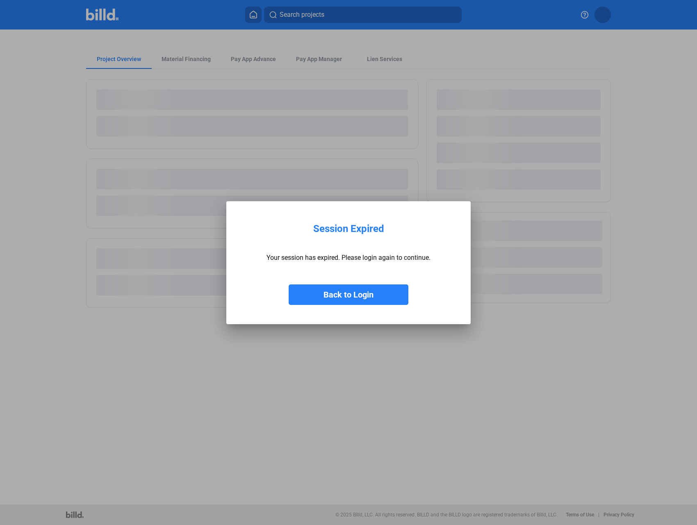
click at [360, 298] on button "Back to Login" at bounding box center [348, 294] width 120 height 20
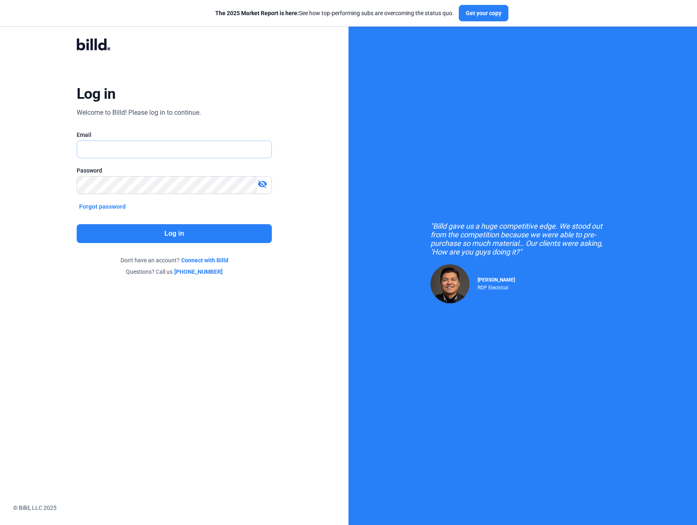
type input "[EMAIL_ADDRESS][DOMAIN_NAME]"
click at [257, 236] on button "Log in" at bounding box center [174, 233] width 195 height 19
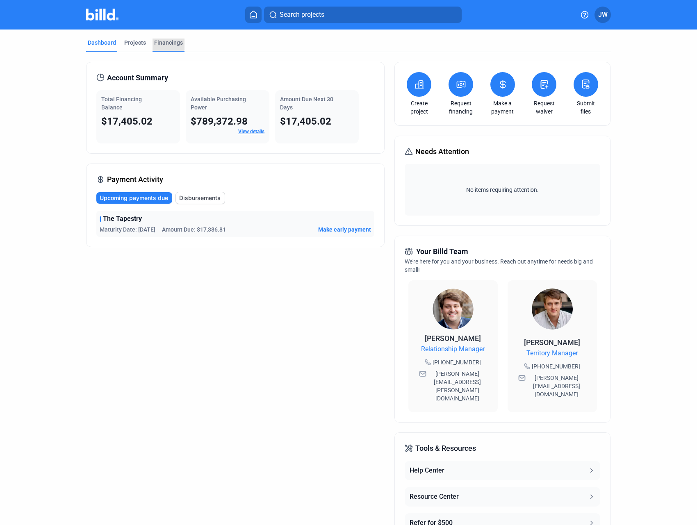
click at [159, 42] on div "Financings" at bounding box center [168, 43] width 29 height 8
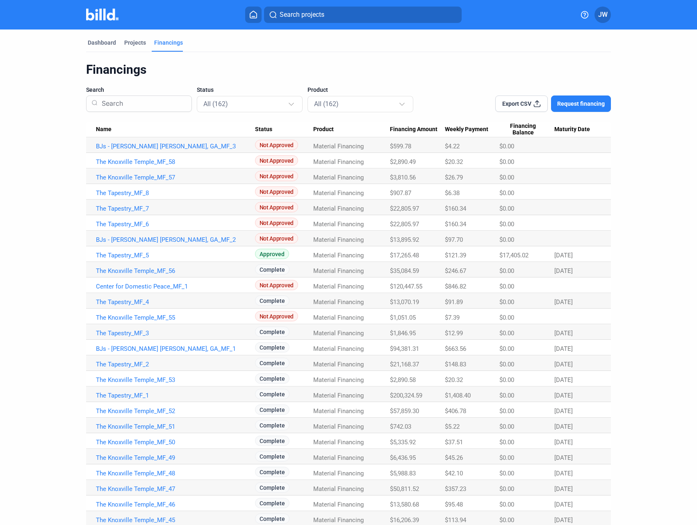
click at [248, 19] on button at bounding box center [253, 15] width 16 height 16
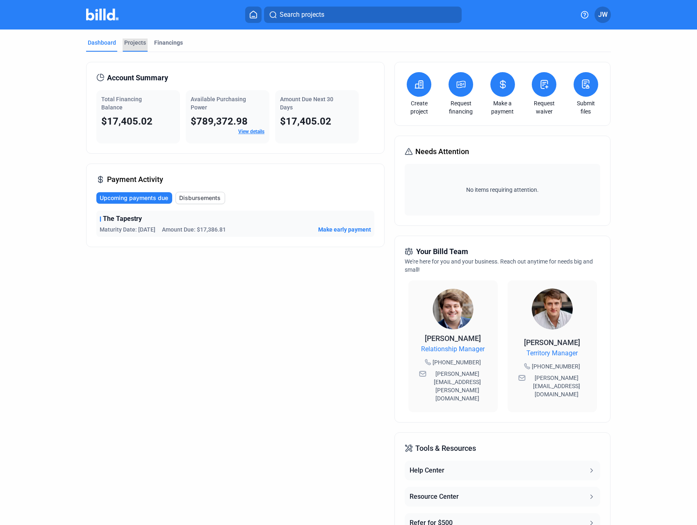
click at [131, 43] on div "Projects" at bounding box center [135, 43] width 22 height 8
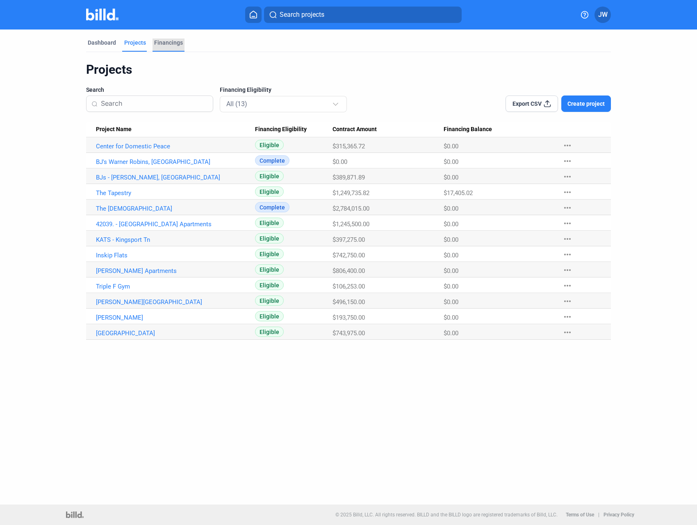
click at [165, 42] on div "Financings" at bounding box center [168, 43] width 29 height 8
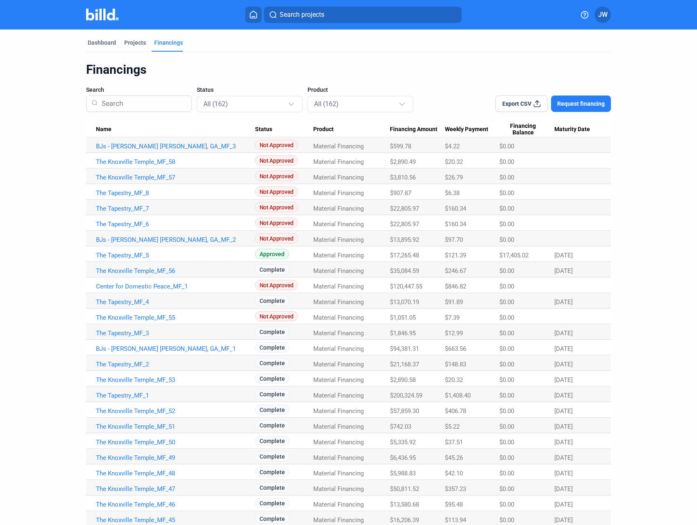
click at [581, 16] on icon at bounding box center [584, 14] width 7 height 7
click at [624, 52] on div at bounding box center [348, 262] width 697 height 525
click at [580, 15] on icon at bounding box center [584, 15] width 8 height 8
click at [542, 31] on button "Help Center" at bounding box center [540, 33] width 89 height 16
